Goal: Find contact information: Find contact information

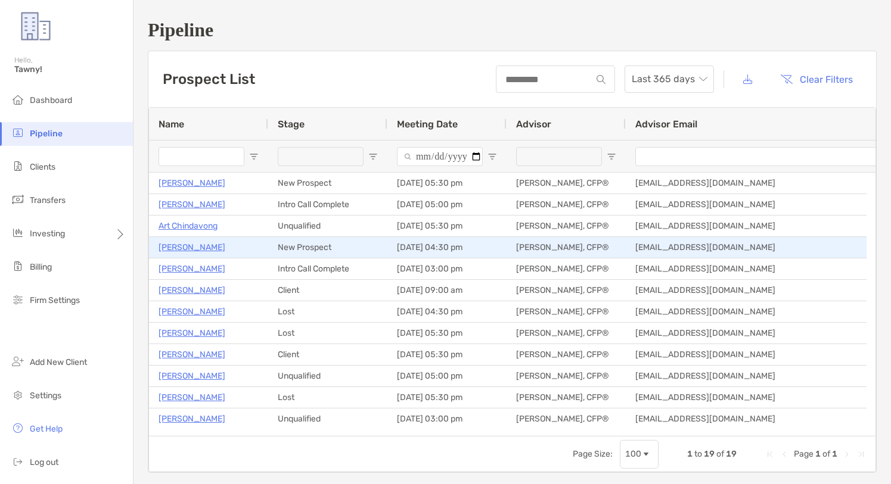
click at [206, 253] on p "[PERSON_NAME]" at bounding box center [191, 247] width 67 height 15
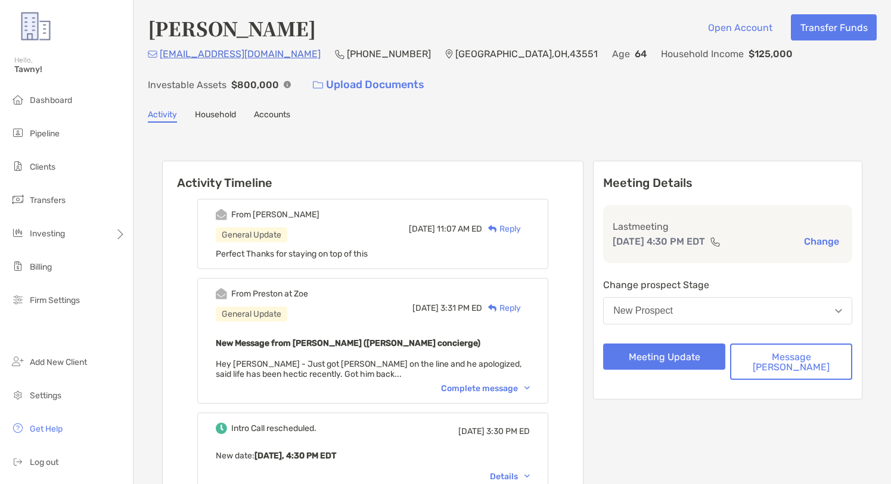
drag, startPoint x: 213, startPoint y: 55, endPoint x: 508, endPoint y: 110, distance: 300.4
drag, startPoint x: 250, startPoint y: 54, endPoint x: 153, endPoint y: 54, distance: 96.5
click at [153, 54] on div "[EMAIL_ADDRESS][DOMAIN_NAME]" at bounding box center [234, 53] width 173 height 15
copy div "[EMAIL_ADDRESS][DOMAIN_NAME]"
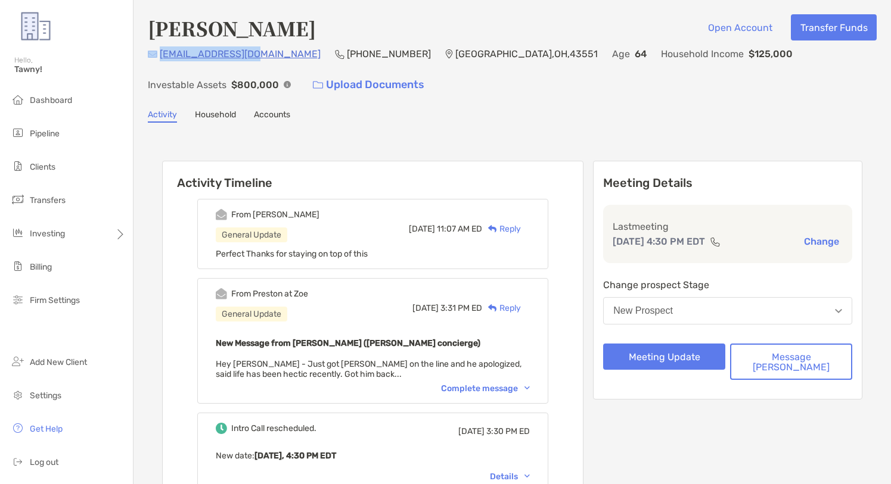
copy div "[EMAIL_ADDRESS][DOMAIN_NAME]"
drag, startPoint x: 277, startPoint y: 51, endPoint x: 344, endPoint y: 55, distance: 67.4
click at [344, 55] on div "osuljc83@gmail.com (419) 351-9804 Perrysburg , OH , 43551 Age 64 Household Inco…" at bounding box center [512, 71] width 729 height 51
copy p "[PHONE_NUMBER]"
